Goal: Transaction & Acquisition: Download file/media

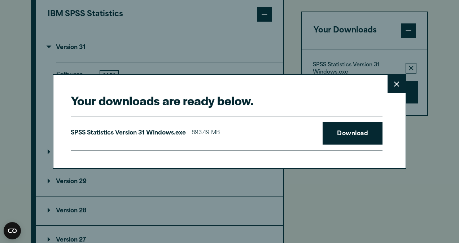
click at [392, 93] on button "Close" at bounding box center [397, 84] width 18 height 18
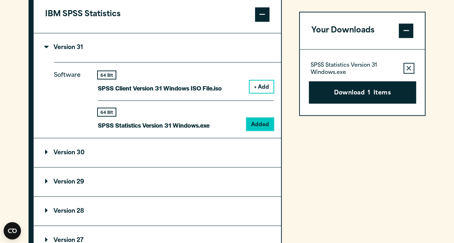
click at [411, 68] on button "Remove this item from your software download list" at bounding box center [408, 68] width 11 height 11
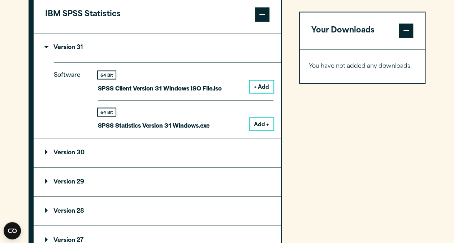
click at [139, 177] on summary "Version 29" at bounding box center [157, 182] width 247 height 29
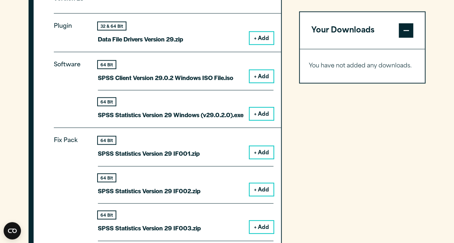
scroll to position [811, 0]
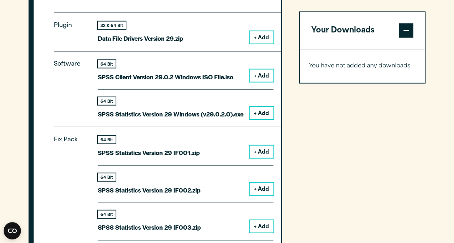
drag, startPoint x: 169, startPoint y: 144, endPoint x: 298, endPoint y: 138, distance: 128.3
click at [257, 110] on button "+ Add" at bounding box center [262, 113] width 24 height 12
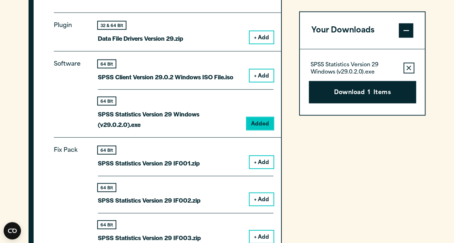
click at [362, 95] on button "Download 1 Items" at bounding box center [362, 92] width 107 height 22
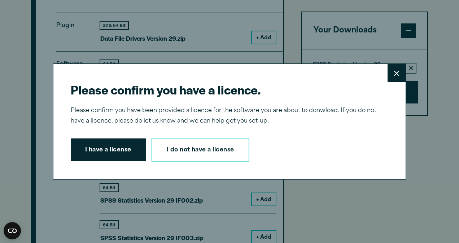
click at [103, 156] on button "I have a license" at bounding box center [108, 150] width 75 height 22
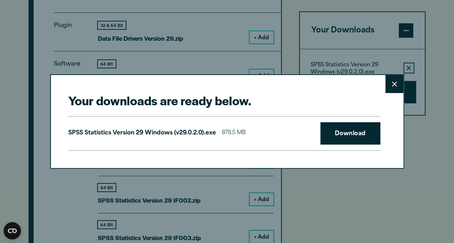
click at [254, 107] on h2 "Your downloads are ready below." at bounding box center [224, 100] width 312 height 16
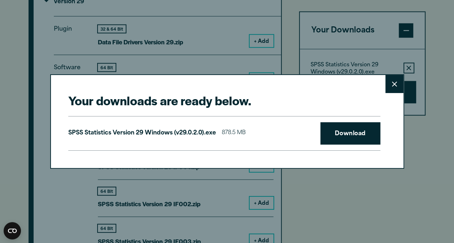
scroll to position [807, 0]
click at [335, 126] on link "Download" at bounding box center [350, 133] width 60 height 22
click at [396, 80] on button "Close" at bounding box center [394, 84] width 18 height 18
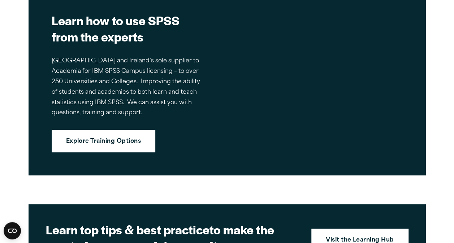
scroll to position [1725, 0]
